Goal: Navigation & Orientation: Find specific page/section

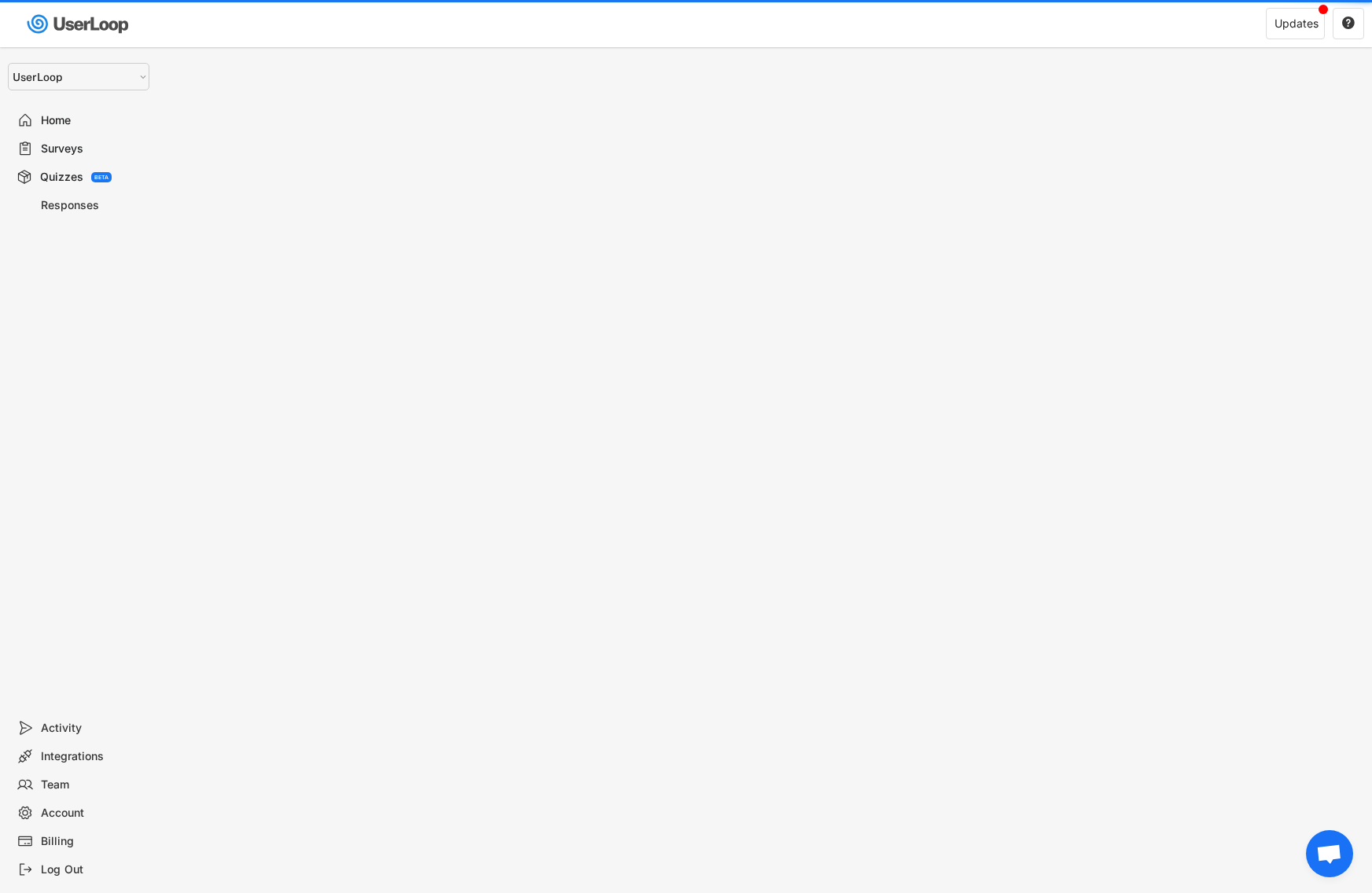
select select ""1348695171700984260__LOOKUP__1654705041975x127494467392634880""
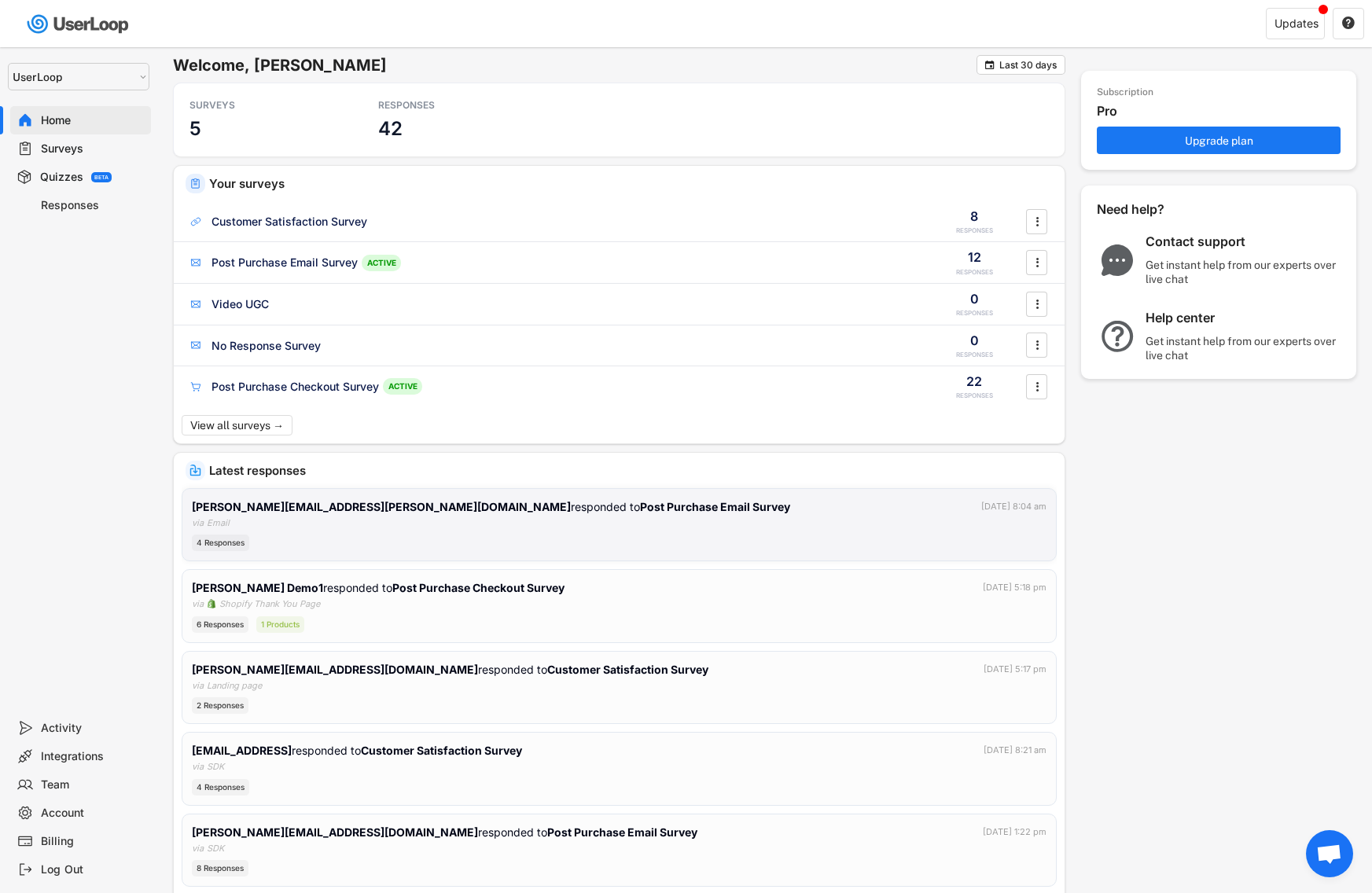
click at [367, 527] on div "[PERSON_NAME][EMAIL_ADDRESS][PERSON_NAME][DOMAIN_NAME] responded to Post Purcha…" at bounding box center [619, 525] width 855 height 53
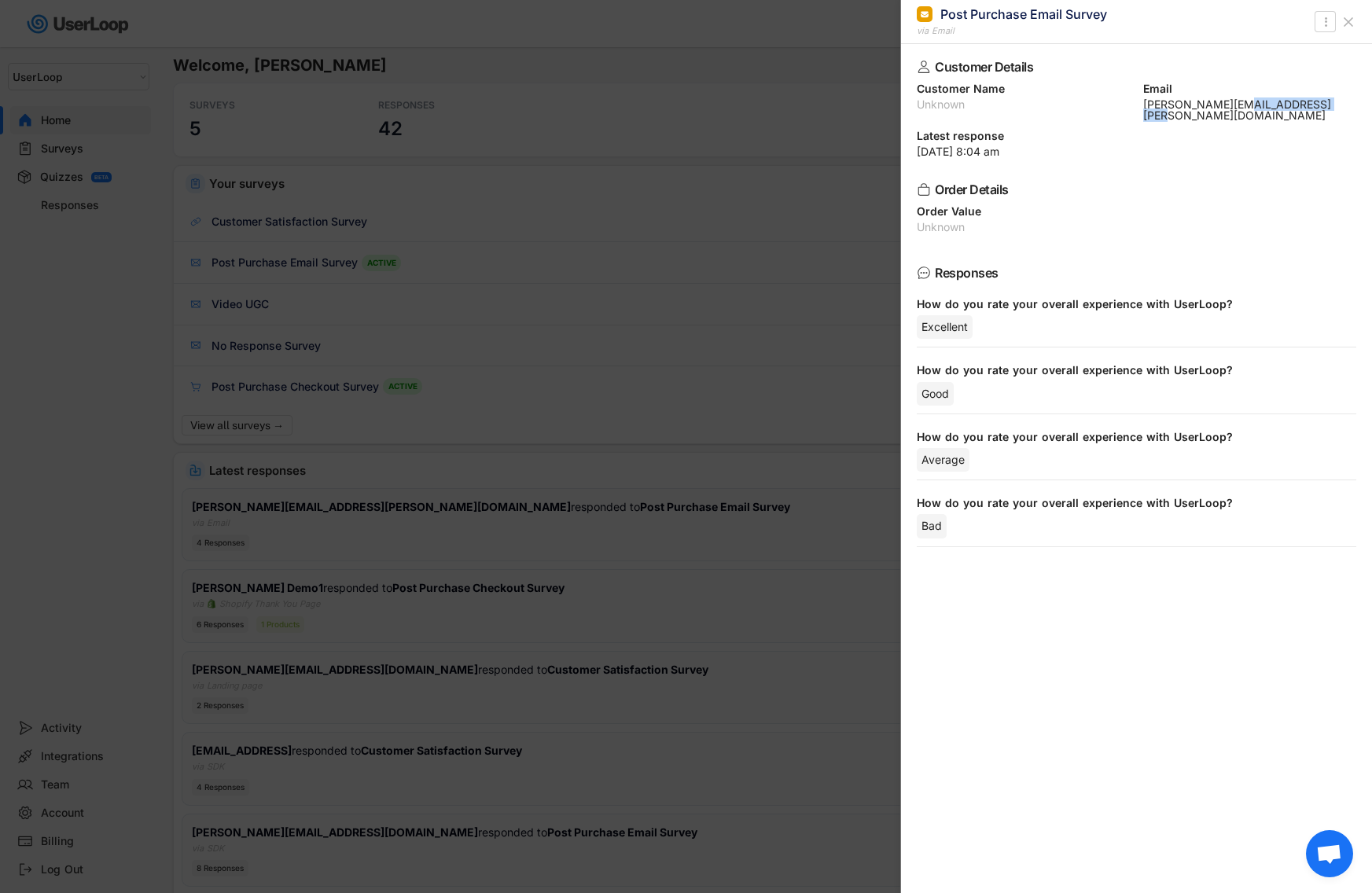
drag, startPoint x: 1240, startPoint y: 105, endPoint x: 1325, endPoint y: 107, distance: 85.0
click at [1325, 107] on div "[PERSON_NAME][EMAIL_ADDRESS][PERSON_NAME][DOMAIN_NAME]" at bounding box center [1250, 109] width 214 height 22
copy div "[DOMAIN_NAME]"
click at [677, 118] on div at bounding box center [686, 446] width 1372 height 893
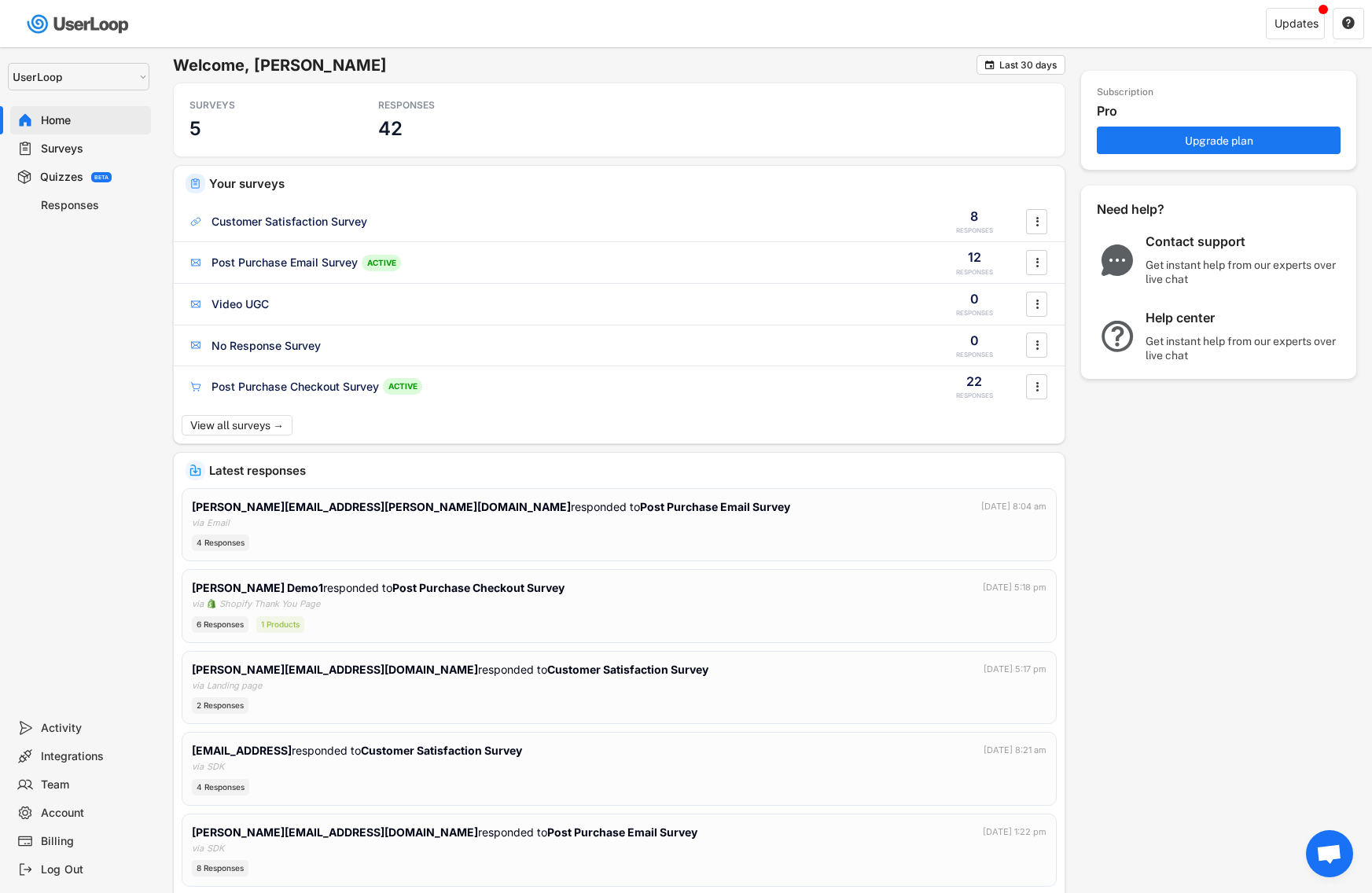
click at [107, 152] on div "Surveys" at bounding box center [92, 149] width 104 height 15
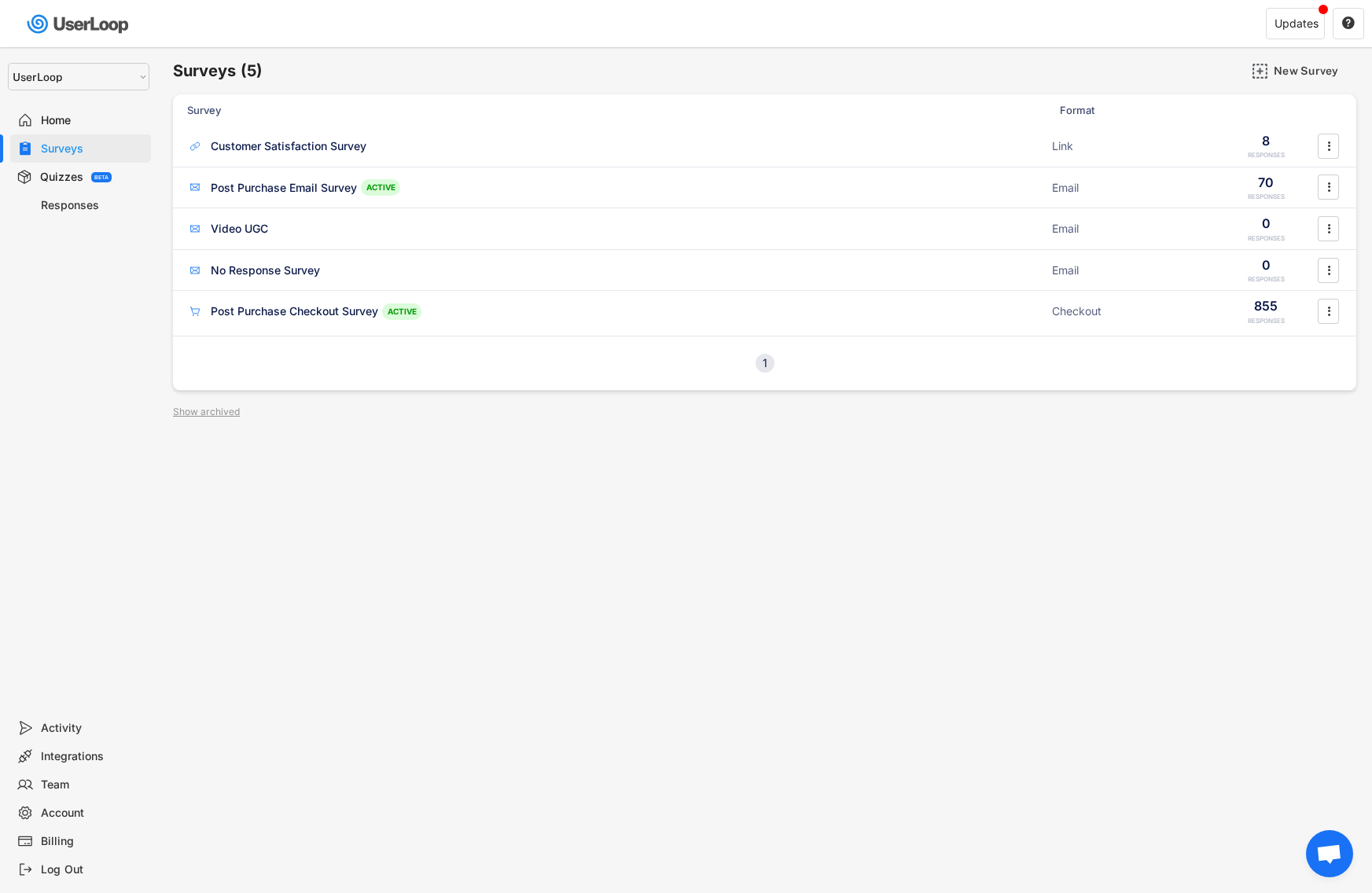
click at [96, 117] on div "Home" at bounding box center [92, 121] width 104 height 15
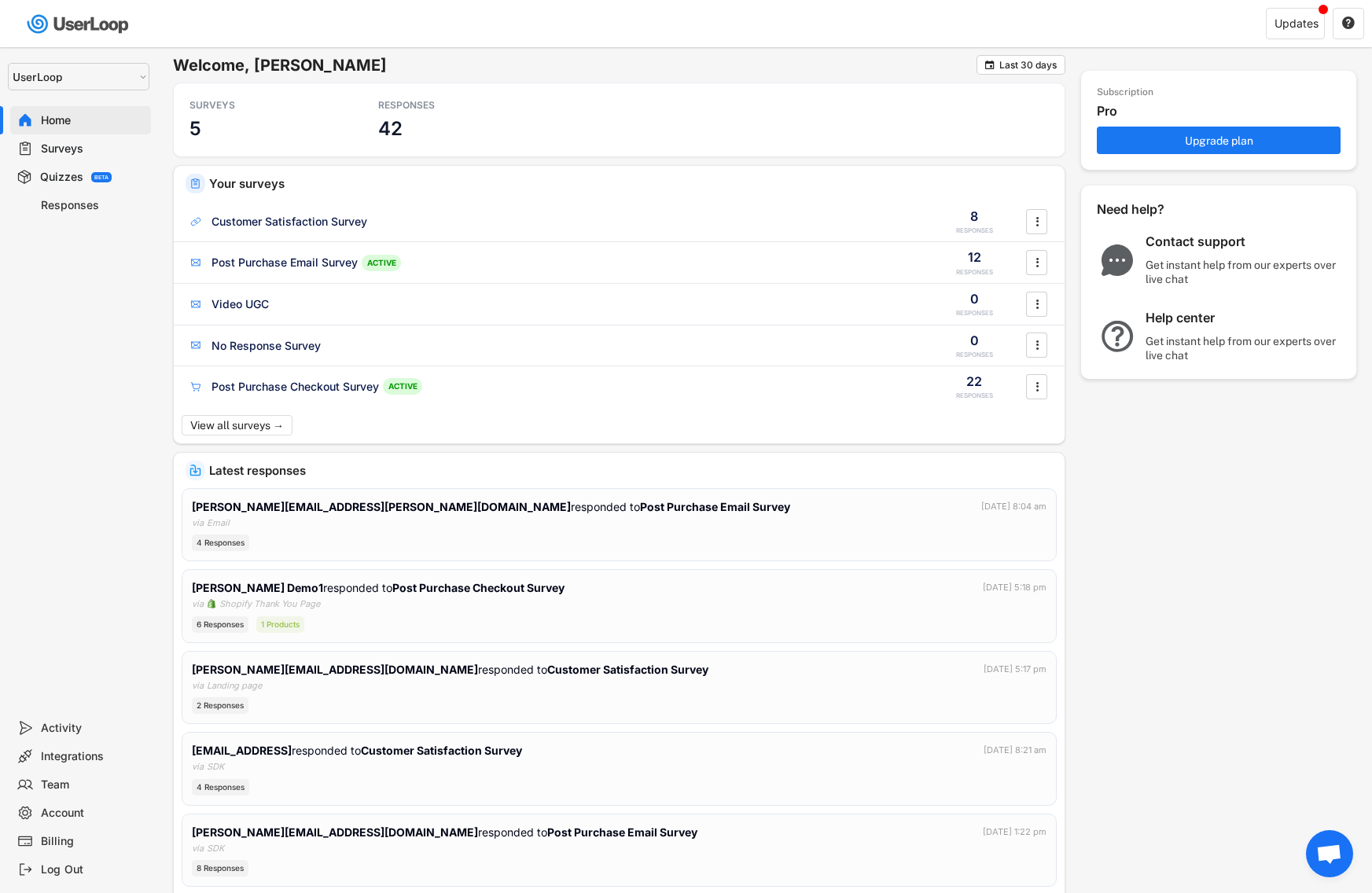
click at [84, 154] on div "Surveys" at bounding box center [92, 149] width 104 height 15
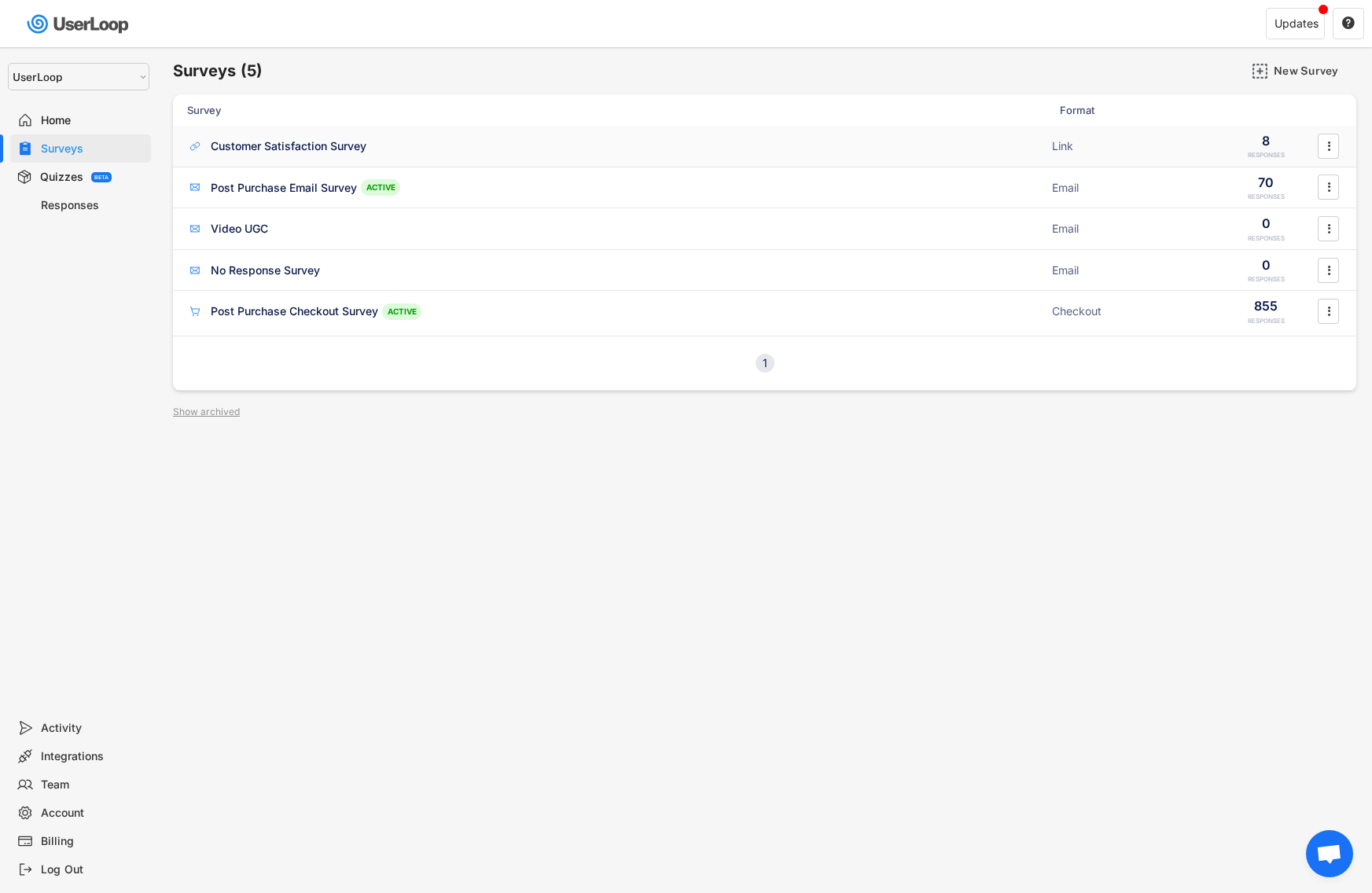
click at [234, 152] on div "Customer Satisfaction Survey" at bounding box center [289, 146] width 156 height 15
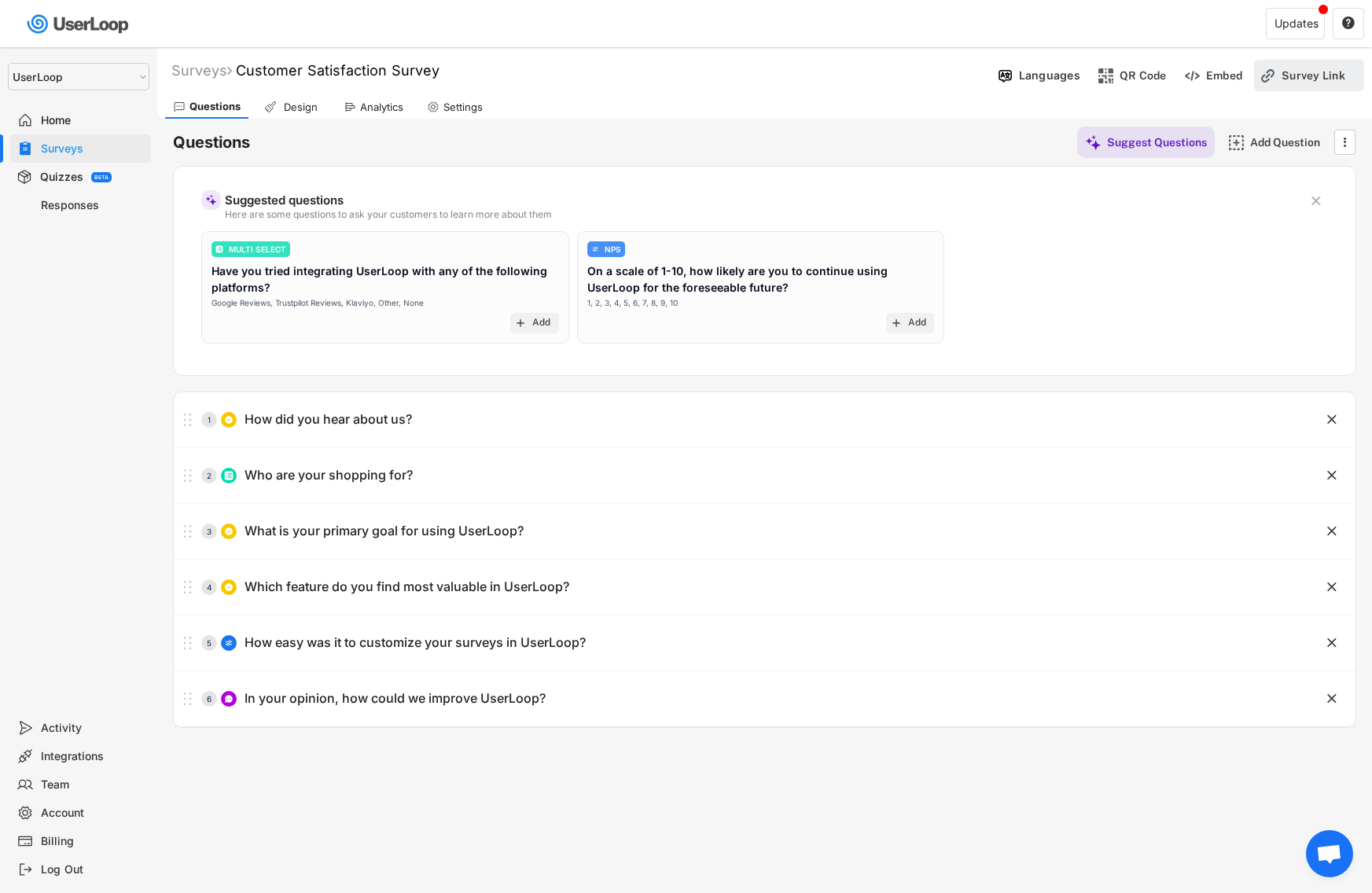
click at [1297, 68] on div "Survey Link" at bounding box center [1321, 75] width 79 height 14
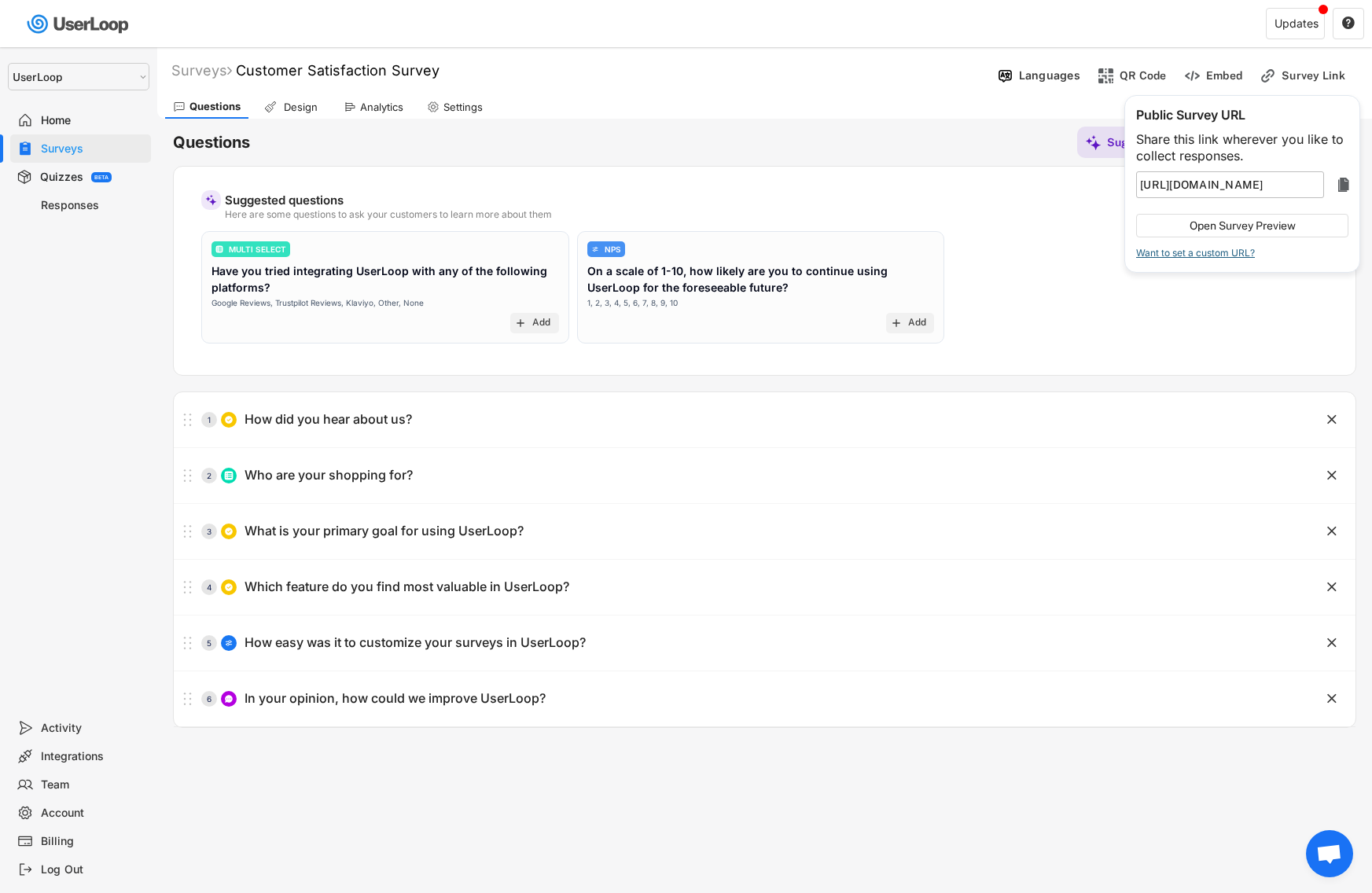
click at [1217, 252] on div "Want to set a custom URL?" at bounding box center [1195, 254] width 119 height 10
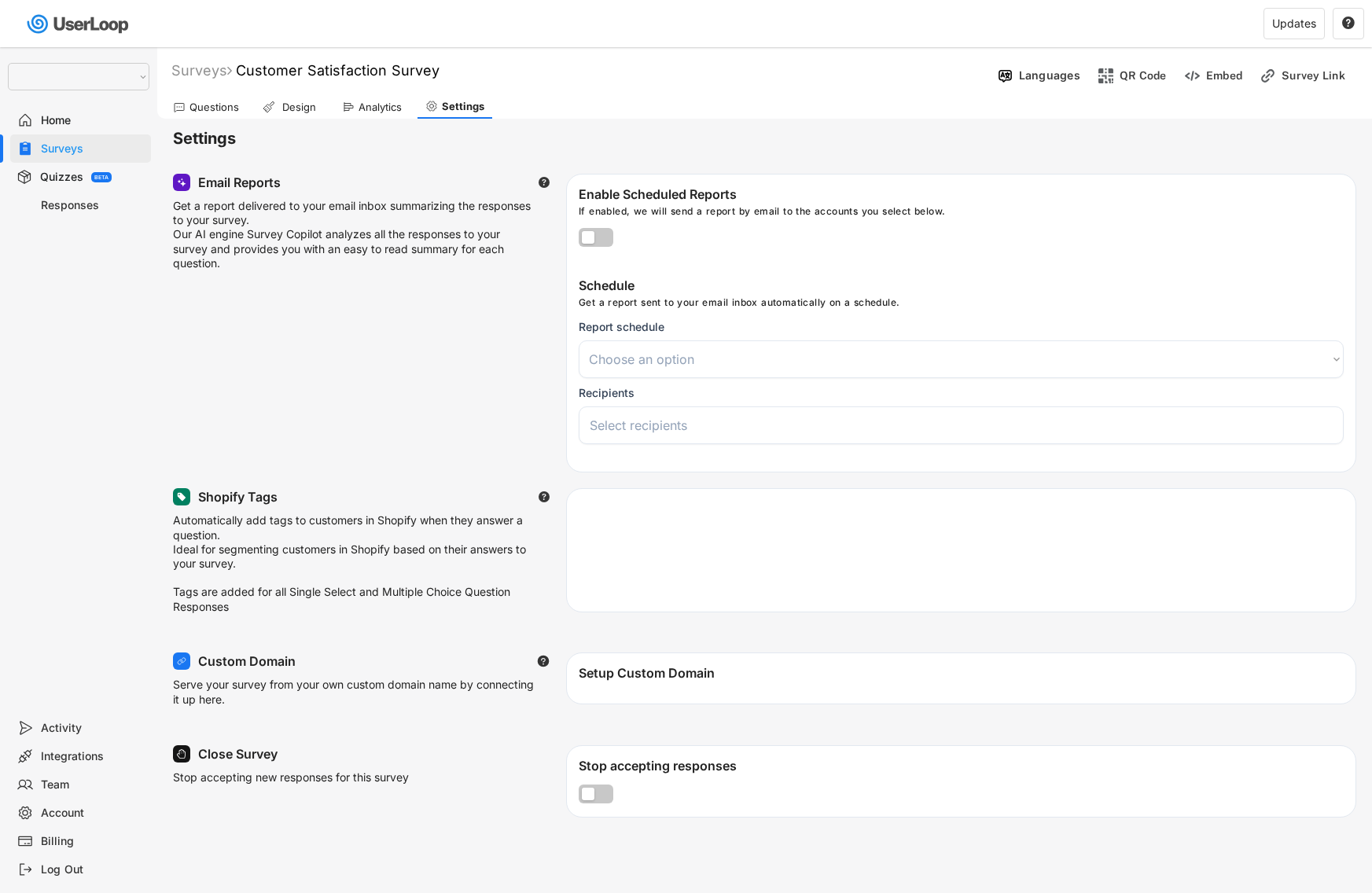
select select
select select ""1348695171700984260__LOOKUP__1654705041975x127494467392634880""
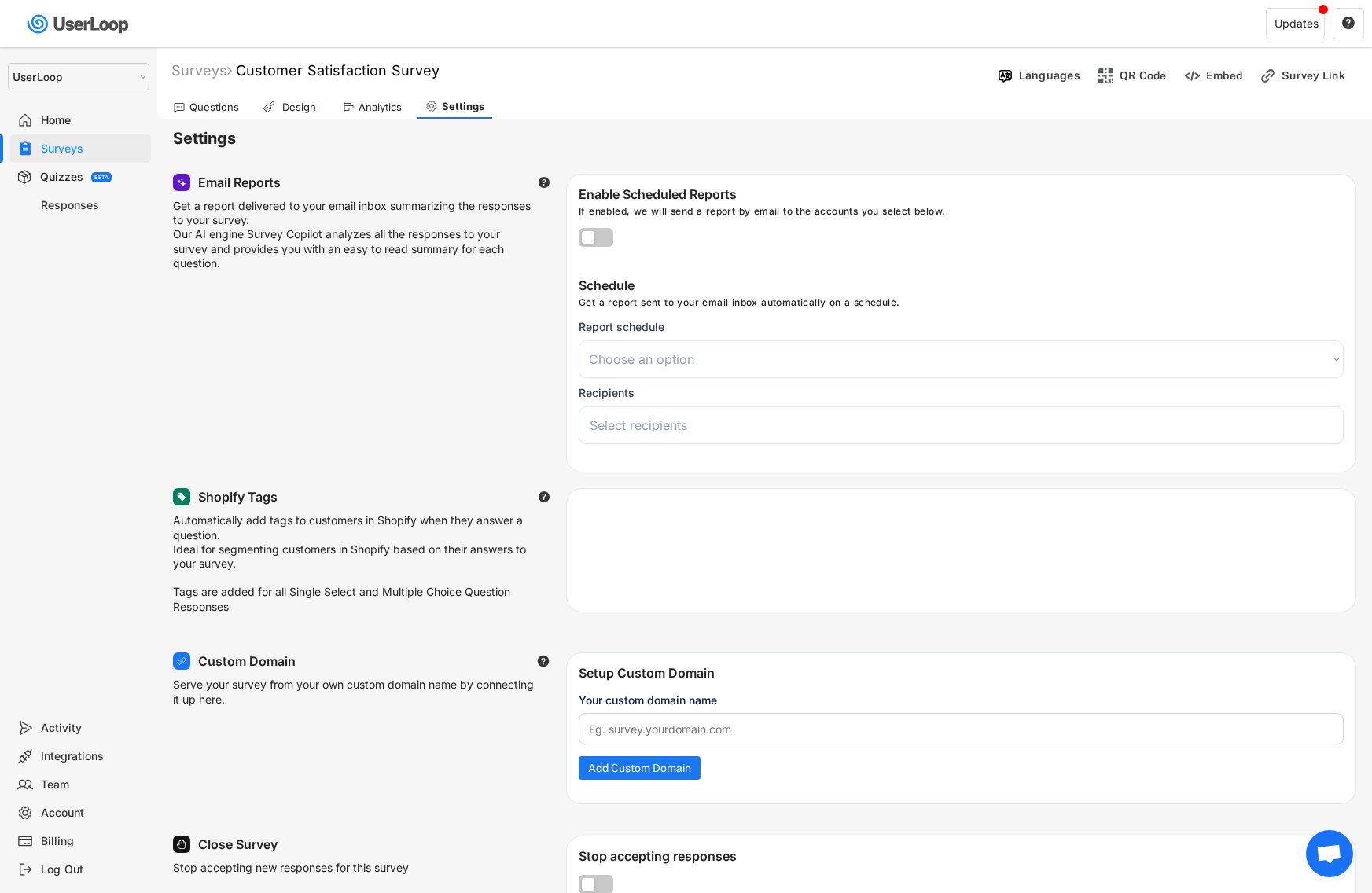
scroll to position [127, 0]
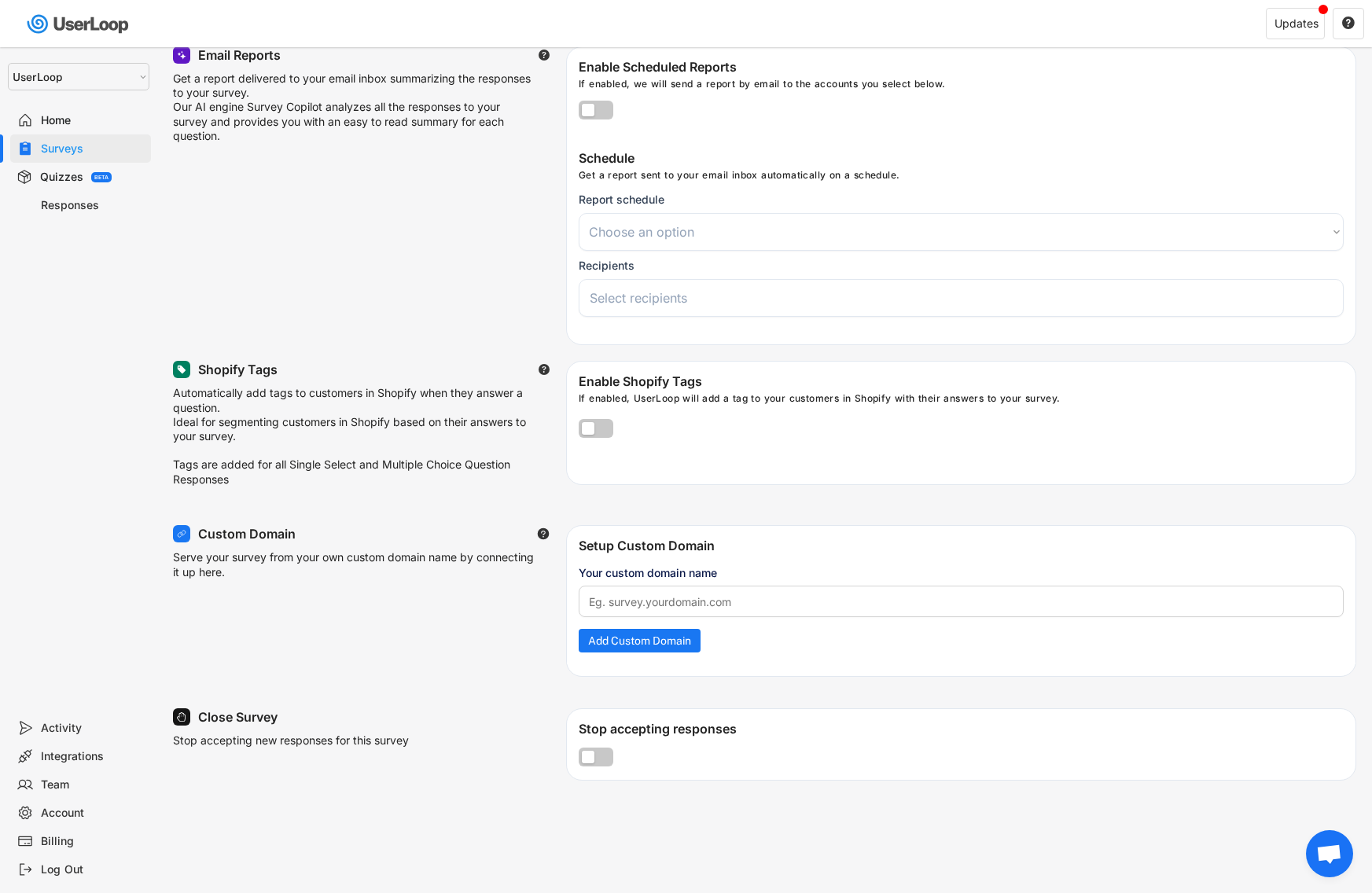
click at [68, 844] on div "Billing" at bounding box center [92, 842] width 104 height 15
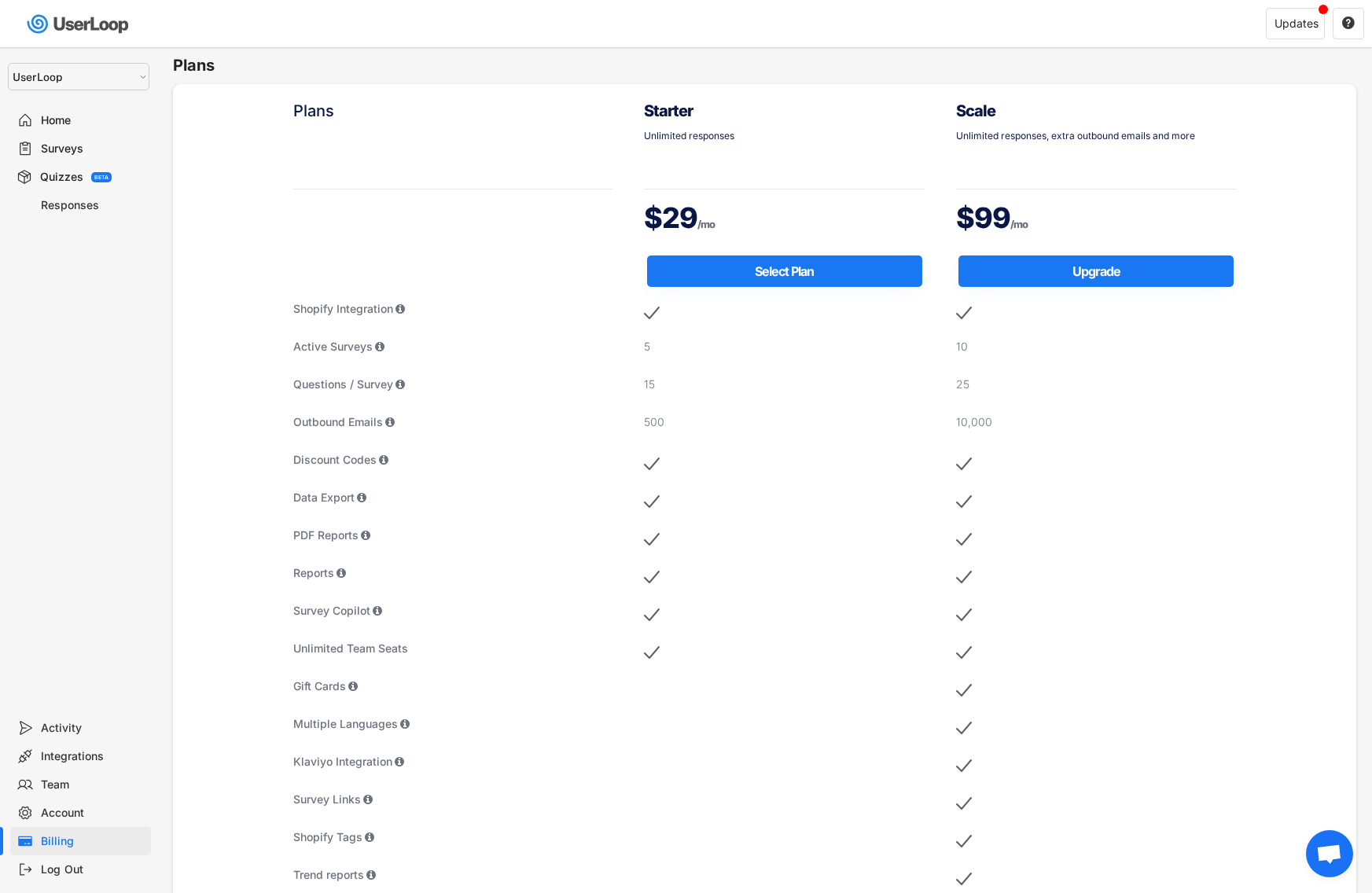
click at [97, 122] on div "Home" at bounding box center [92, 121] width 104 height 15
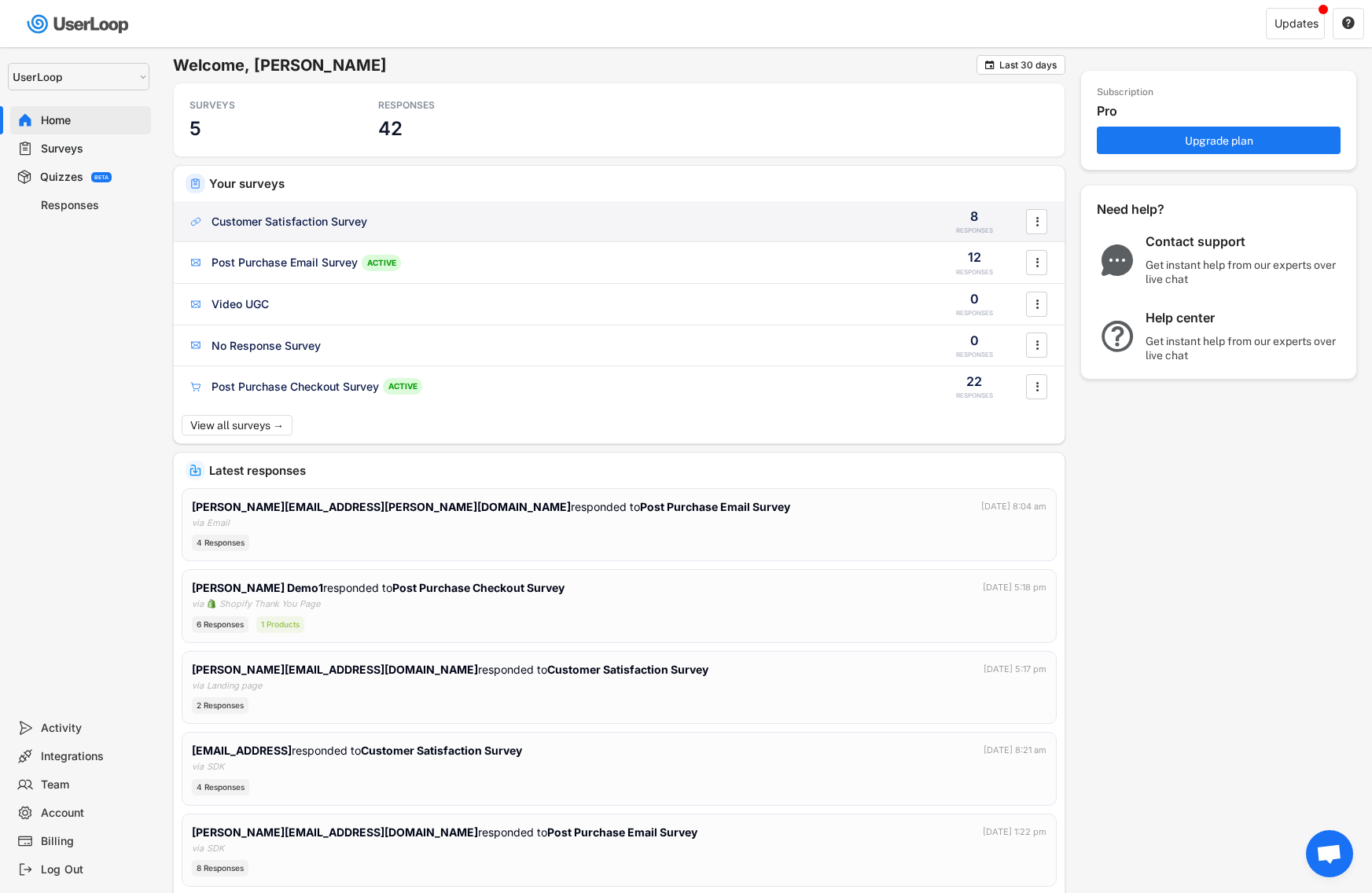
click at [273, 218] on div "Customer Satisfaction Survey" at bounding box center [289, 221] width 156 height 15
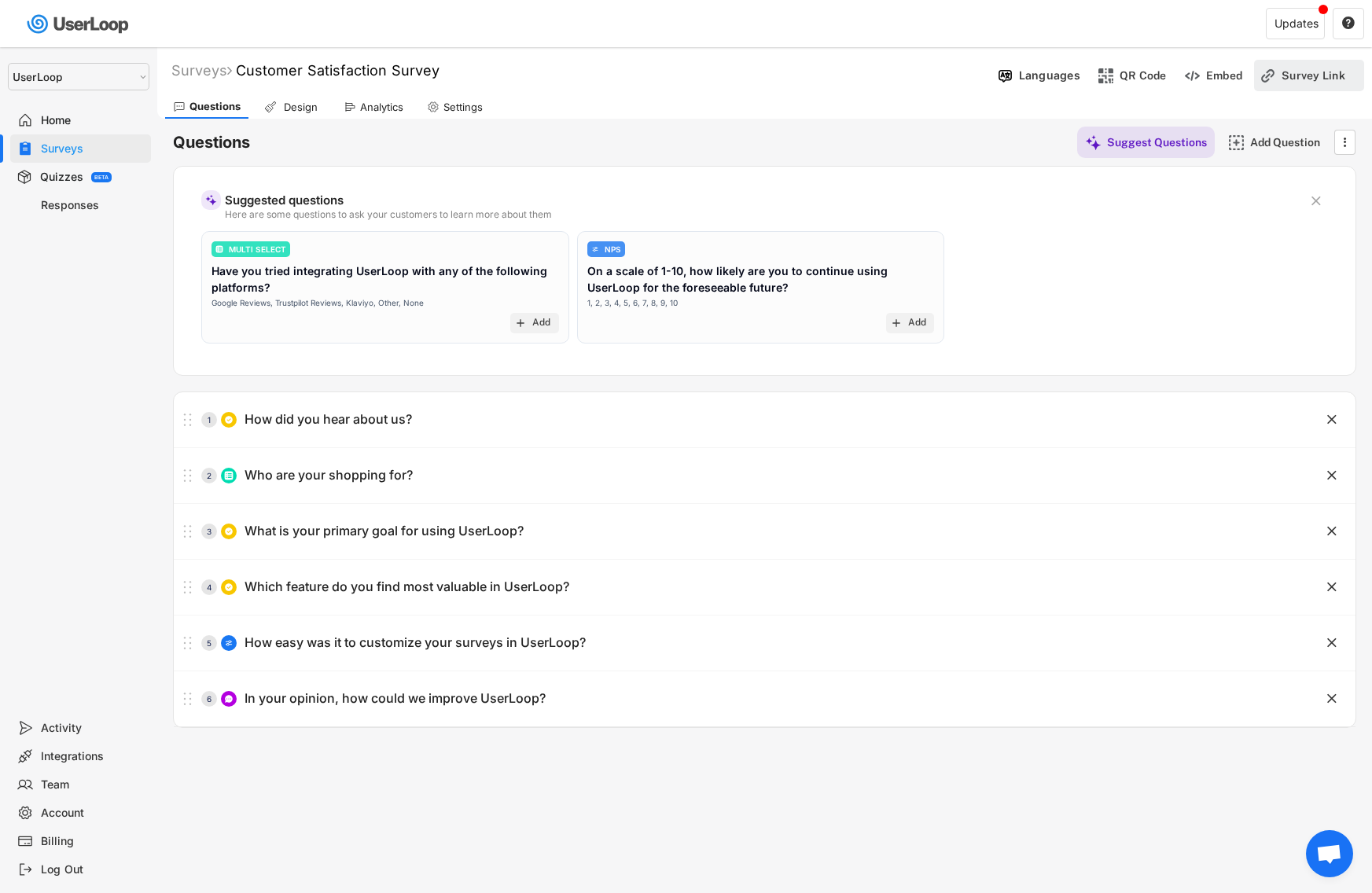
click at [1323, 70] on div "Survey Link" at bounding box center [1321, 75] width 79 height 14
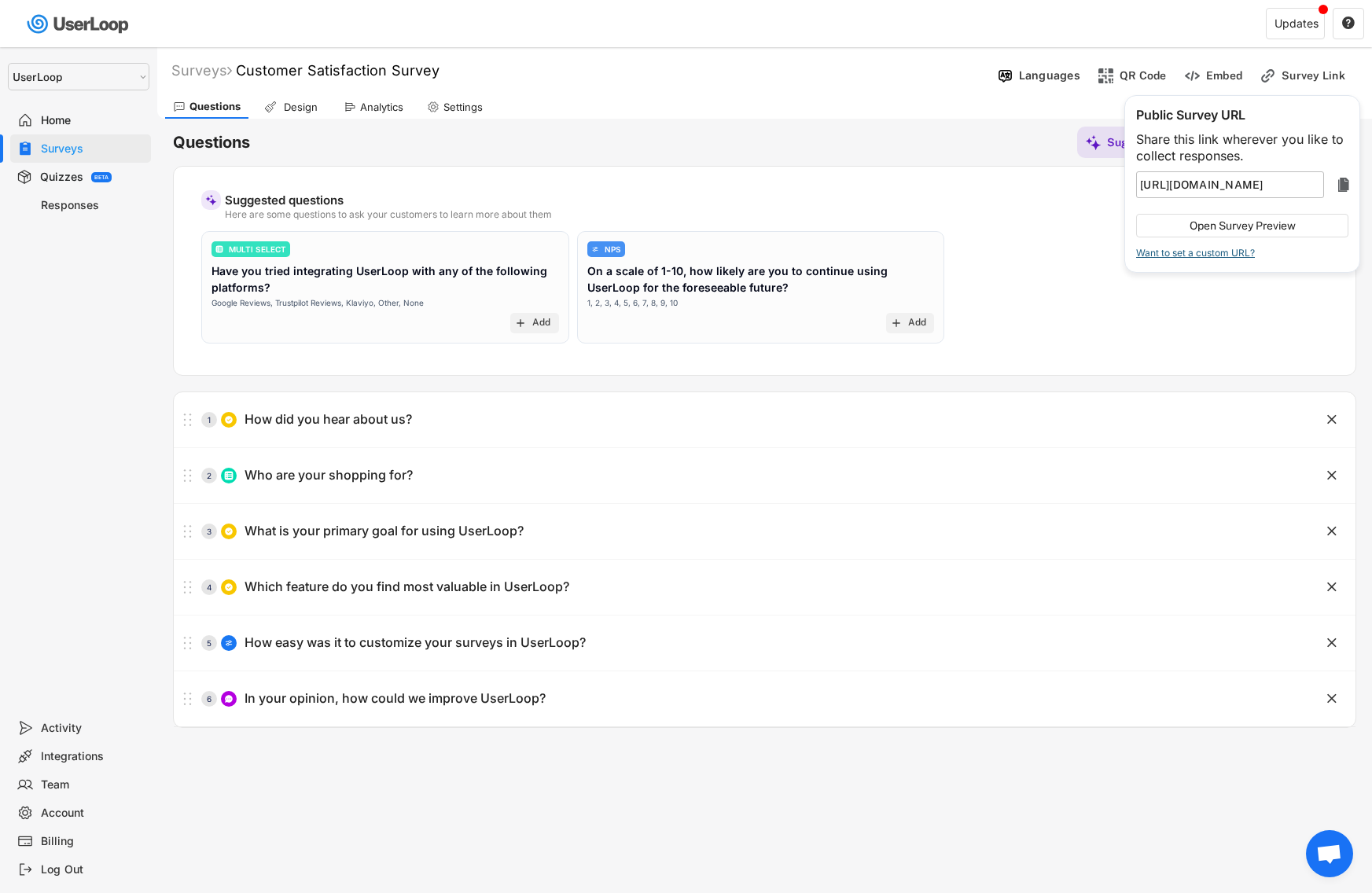
click at [1244, 255] on div "Want to set a custom URL?" at bounding box center [1195, 254] width 119 height 10
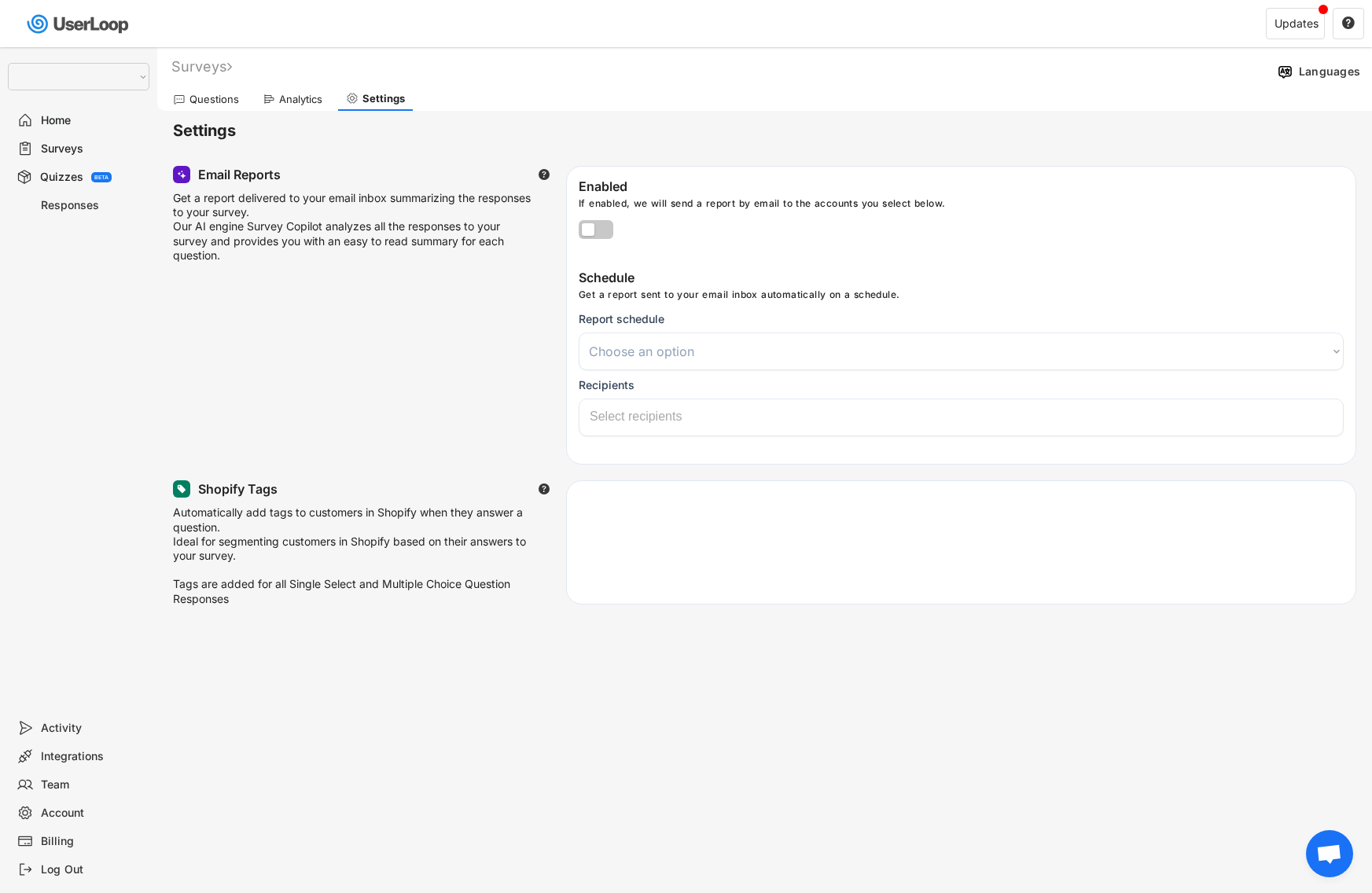
select select
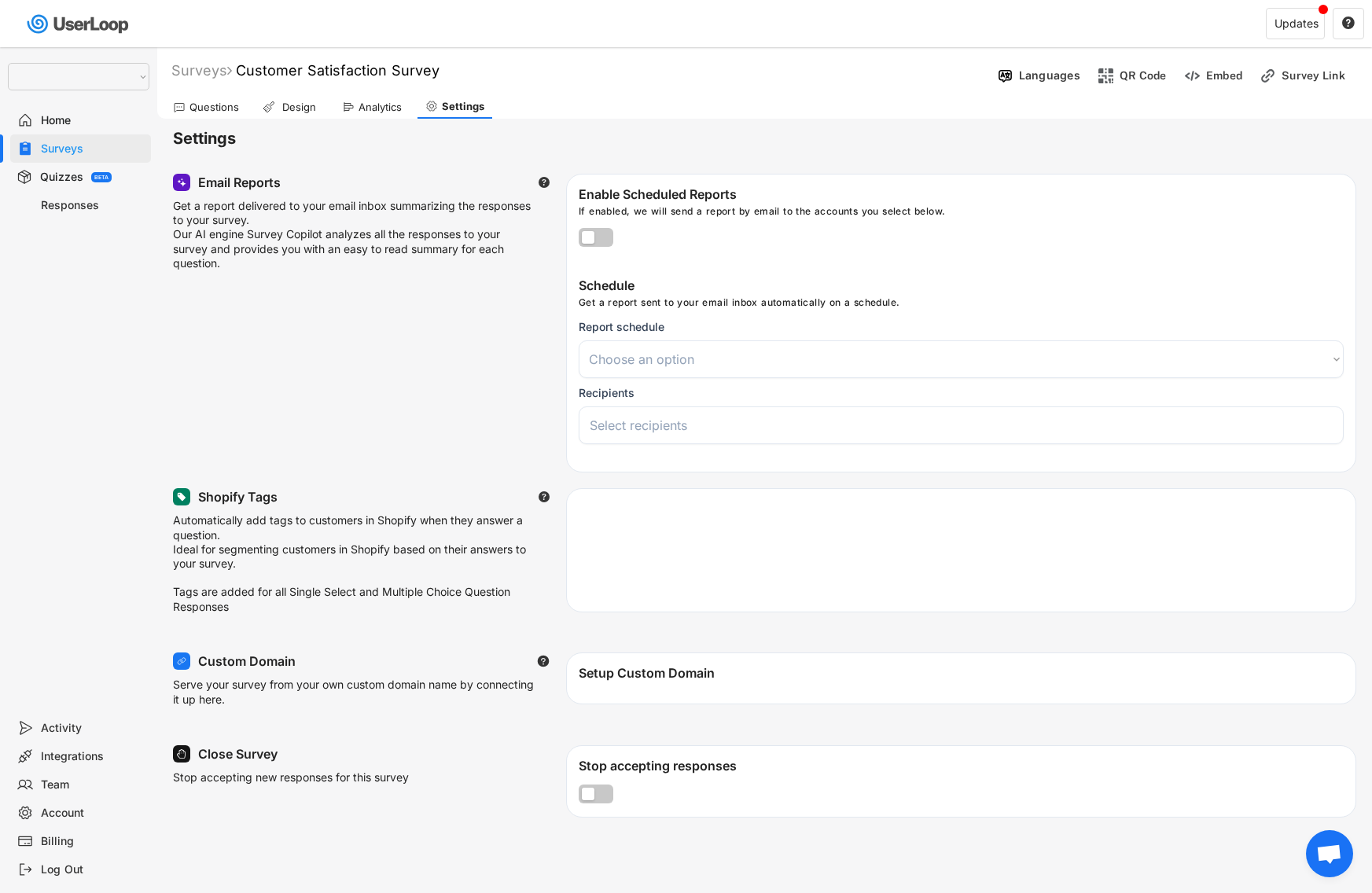
select select ""1348695171700984260__LOOKUP__1654705041975x127494467392634880""
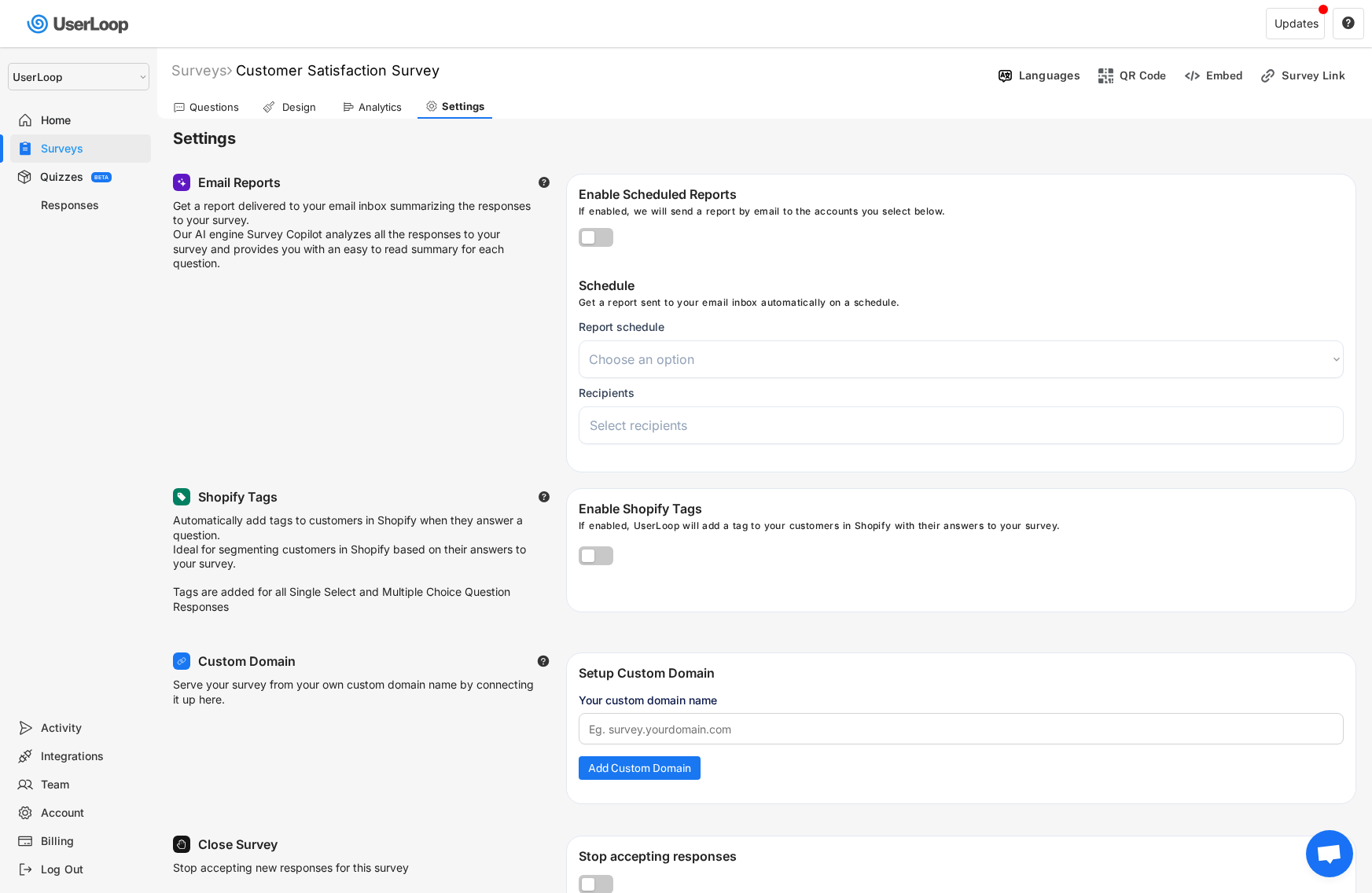
select select
click at [344, 96] on div "Analytics" at bounding box center [371, 106] width 75 height 24
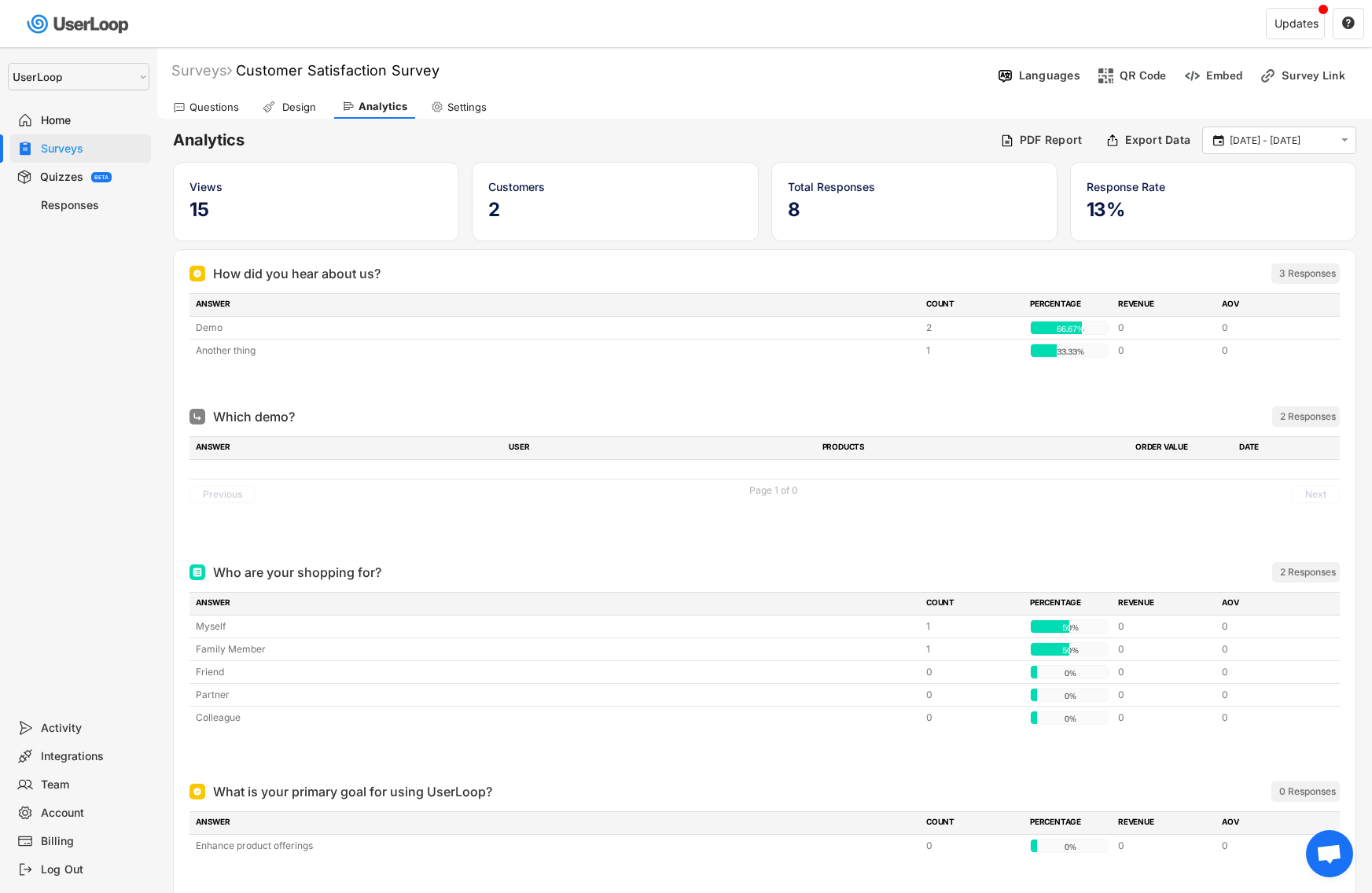
click at [67, 175] on div "Quizzes" at bounding box center [61, 177] width 43 height 15
